Goal: Use online tool/utility: Utilize a website feature to perform a specific function

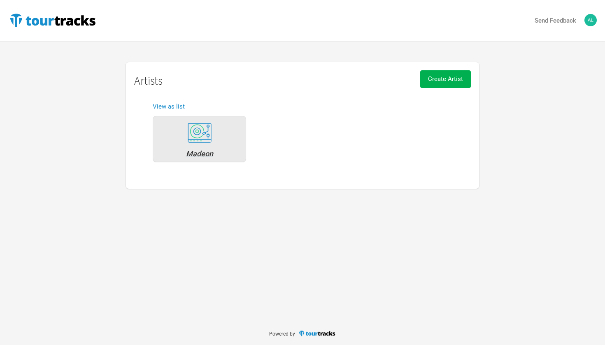
click at [202, 151] on div "Madeon" at bounding box center [199, 153] width 84 height 7
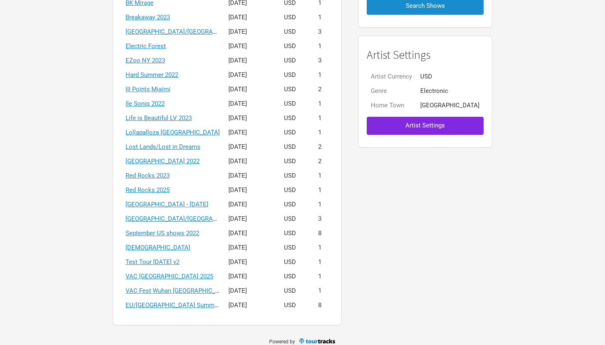
scroll to position [154, 0]
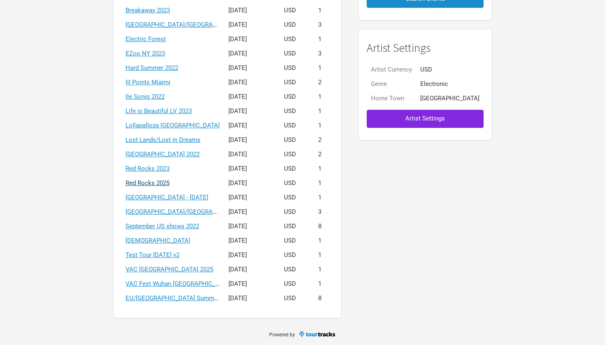
click at [170, 183] on link "Red Rocks 2025" at bounding box center [148, 182] width 44 height 7
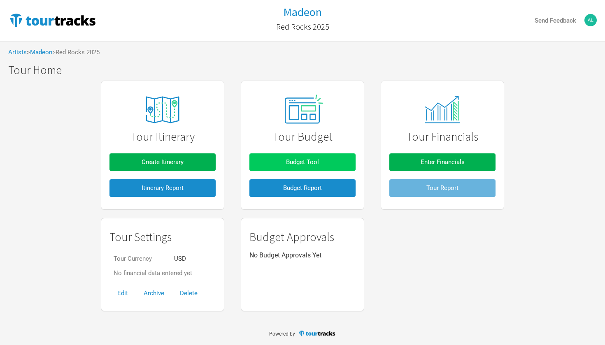
click at [291, 157] on button "Budget Tool" at bounding box center [302, 163] width 106 height 18
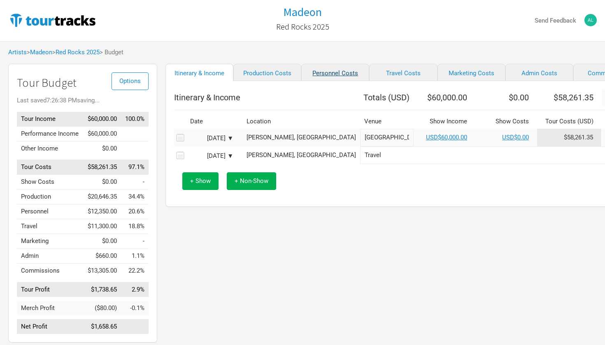
click at [317, 76] on link "Personnel Costs" at bounding box center [335, 72] width 68 height 17
select select "Shows"
select select "Total Days"
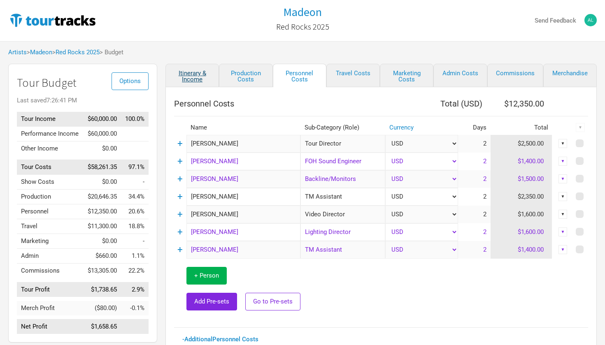
click at [198, 74] on link "Itinerary & Income" at bounding box center [192, 75] width 54 height 23
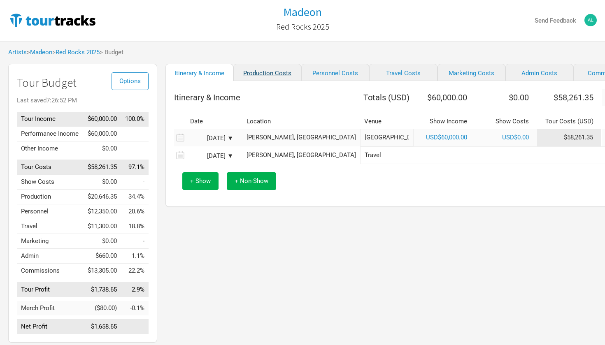
click at [273, 77] on link "Production Costs" at bounding box center [267, 72] width 68 height 17
select select "Shows"
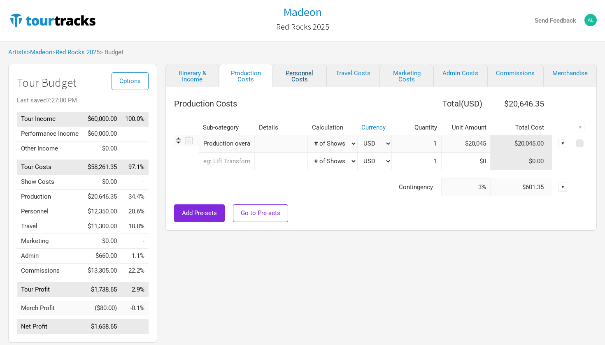
click at [301, 72] on link "Personnel Costs" at bounding box center [300, 75] width 54 height 23
select select "Shows"
select select "Total Days"
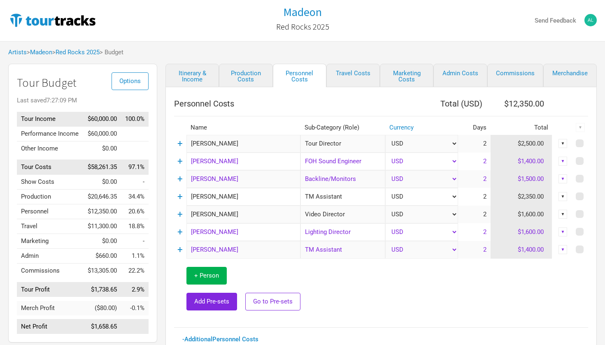
click at [345, 69] on link "Travel Costs" at bounding box center [353, 75] width 54 height 23
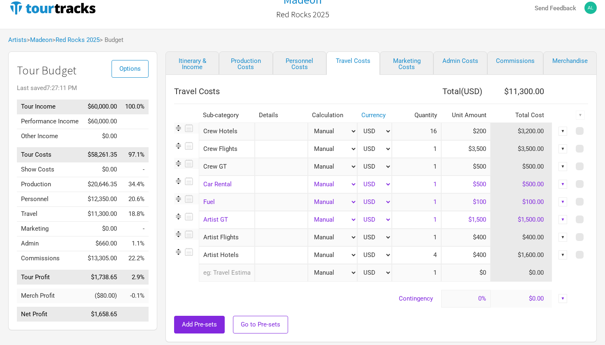
scroll to position [11, 0]
